Goal: Task Accomplishment & Management: Manage account settings

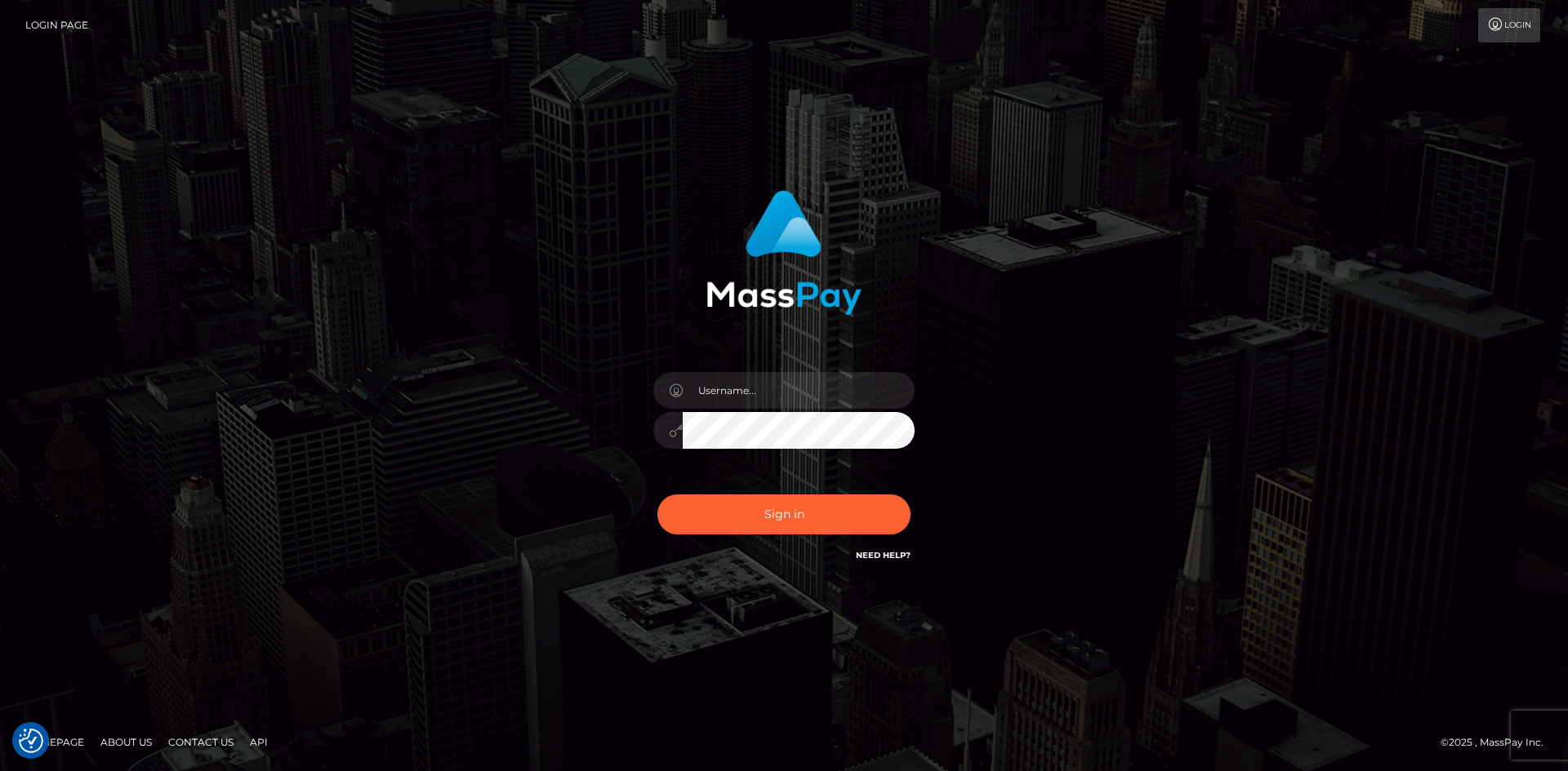
click at [1511, 29] on link "Login" at bounding box center [1509, 25] width 62 height 34
click at [997, 189] on div at bounding box center [784, 246] width 429 height 137
click at [86, 16] on link "Login Page" at bounding box center [57, 25] width 63 height 34
